Goal: Task Accomplishment & Management: Manage account settings

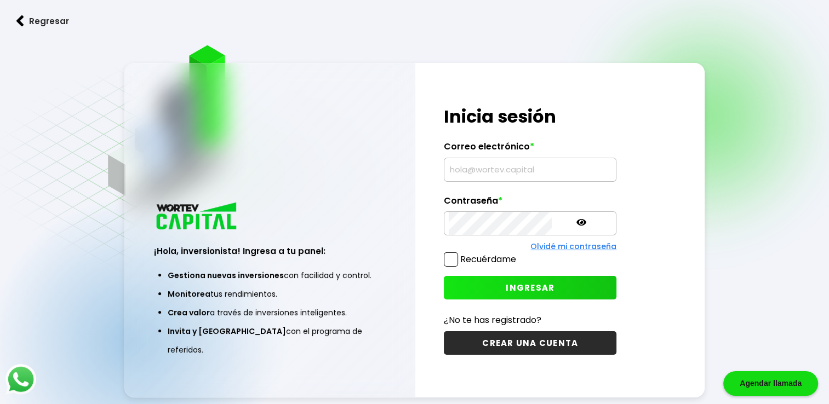
click at [485, 170] on input "text" at bounding box center [530, 169] width 163 height 23
type input "[EMAIL_ADDRESS][DOMAIN_NAME]"
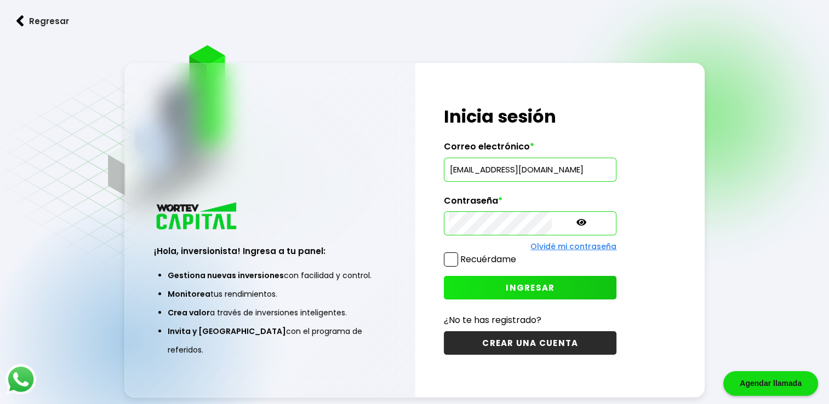
click at [508, 288] on span "INGRESAR" at bounding box center [530, 288] width 49 height 12
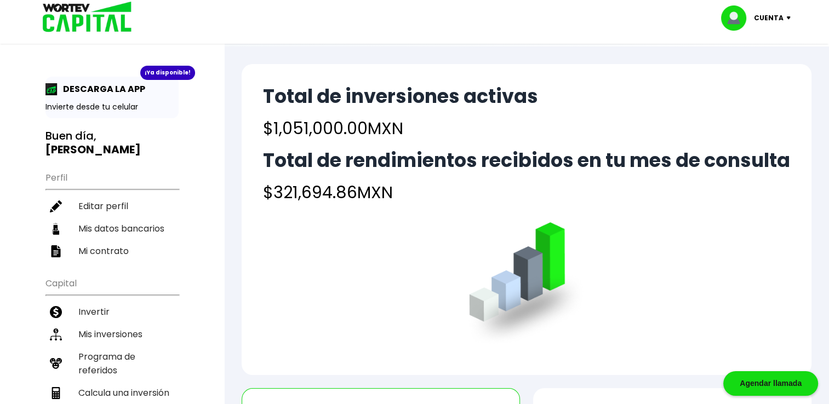
click at [791, 18] on img at bounding box center [791, 17] width 15 height 3
click at [754, 71] on li "Cerrar sesión" at bounding box center [757, 73] width 88 height 22
